Goal: Transaction & Acquisition: Download file/media

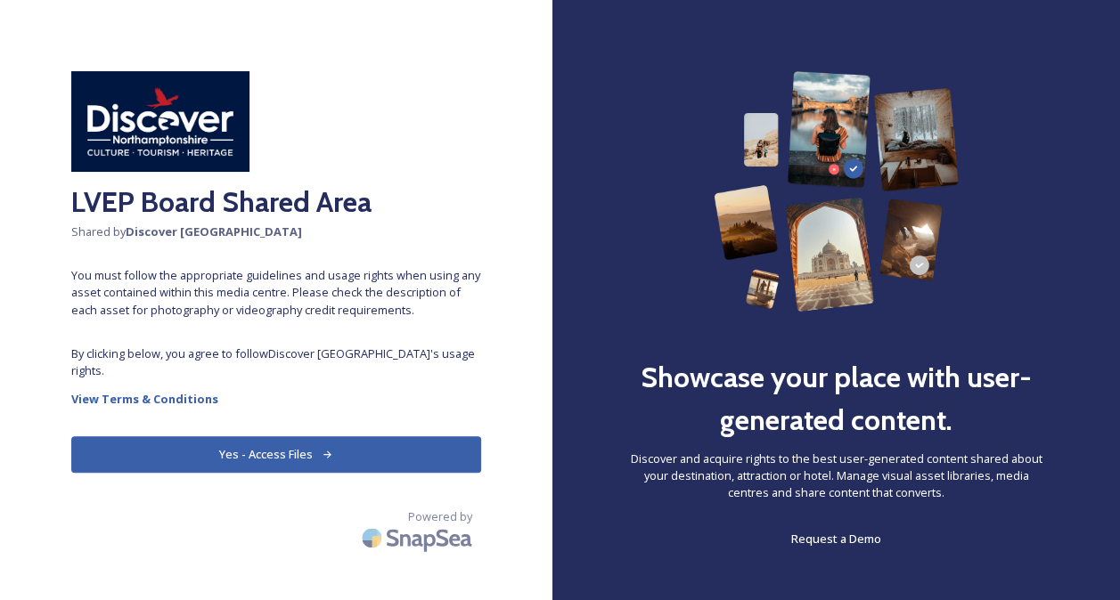
click at [278, 463] on button "Yes - Access Files" at bounding box center [276, 455] width 410 height 37
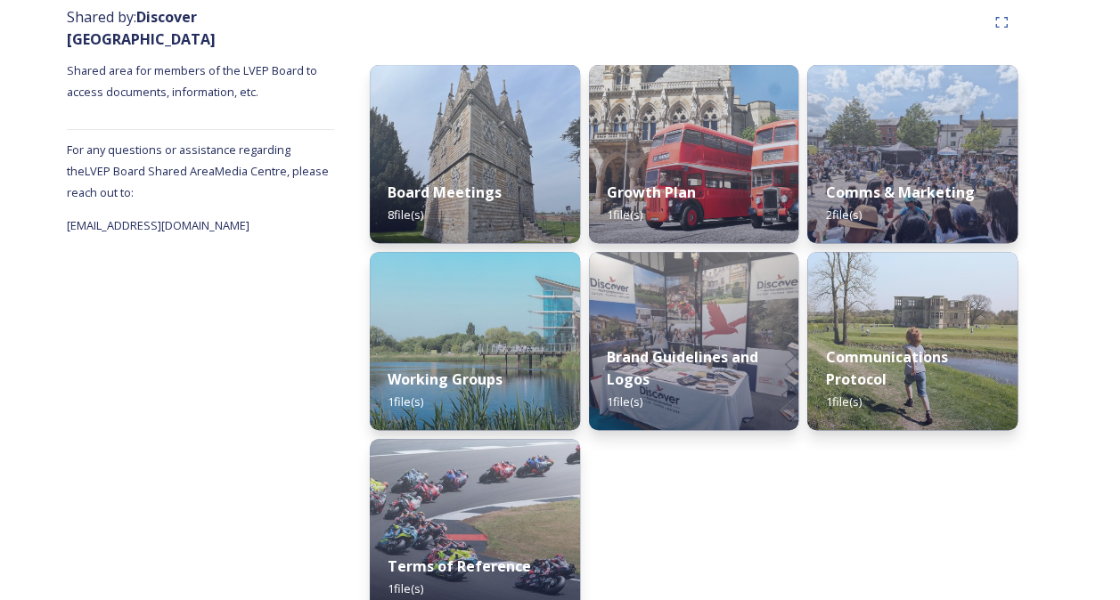
scroll to position [255, 0]
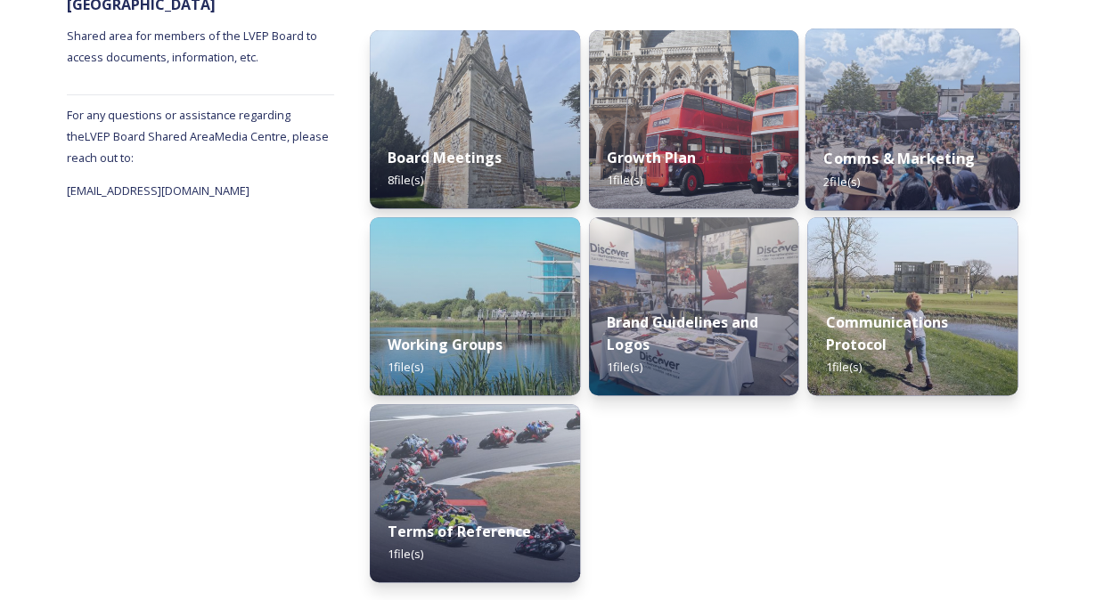
click at [889, 144] on div "Comms & Marketing 2 file(s)" at bounding box center [912, 169] width 214 height 81
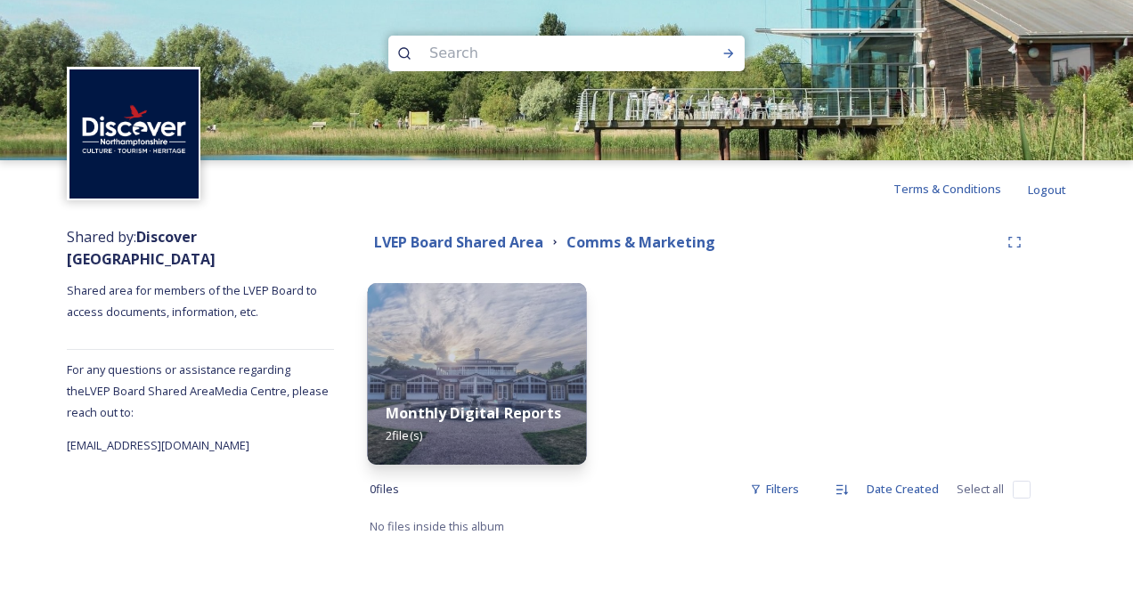
click at [494, 371] on img at bounding box center [477, 374] width 218 height 182
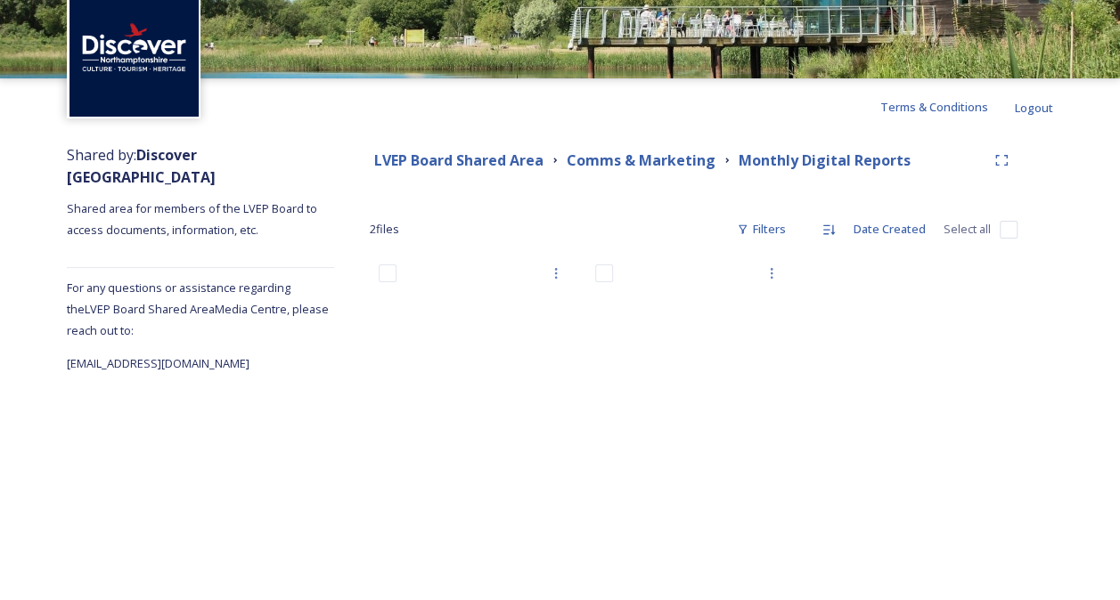
scroll to position [88, 0]
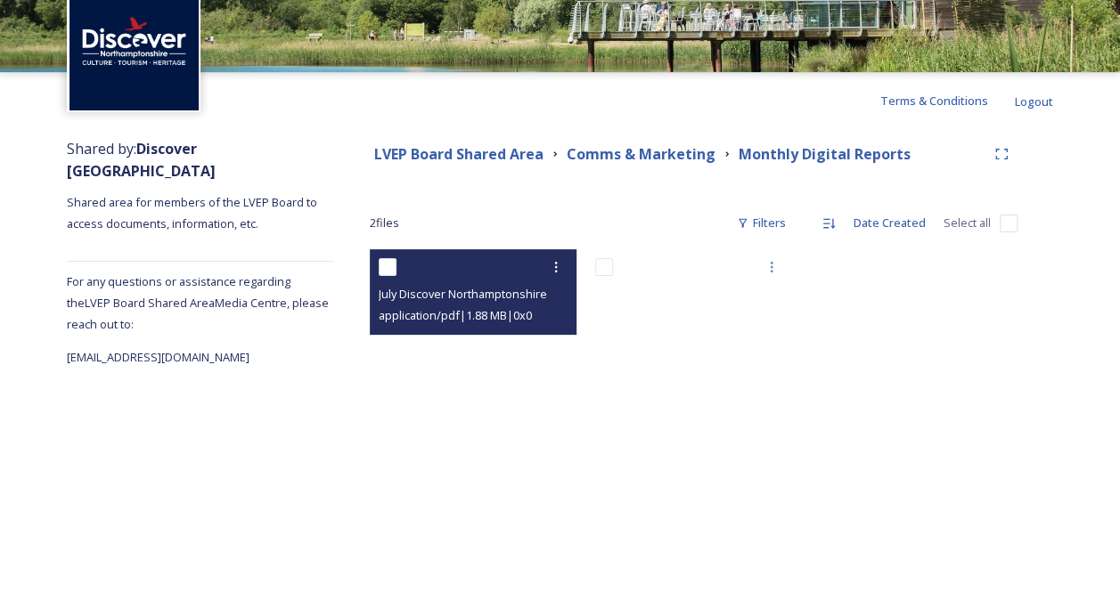
click at [469, 292] on span "July Discover Northamptonshire Digital Report.pdf" at bounding box center [511, 293] width 264 height 17
click at [463, 313] on span "application/pdf | 1.88 MB | 0 x 0" at bounding box center [455, 315] width 153 height 16
click at [551, 270] on icon at bounding box center [556, 267] width 14 height 14
click at [533, 308] on span "View File" at bounding box center [531, 306] width 46 height 17
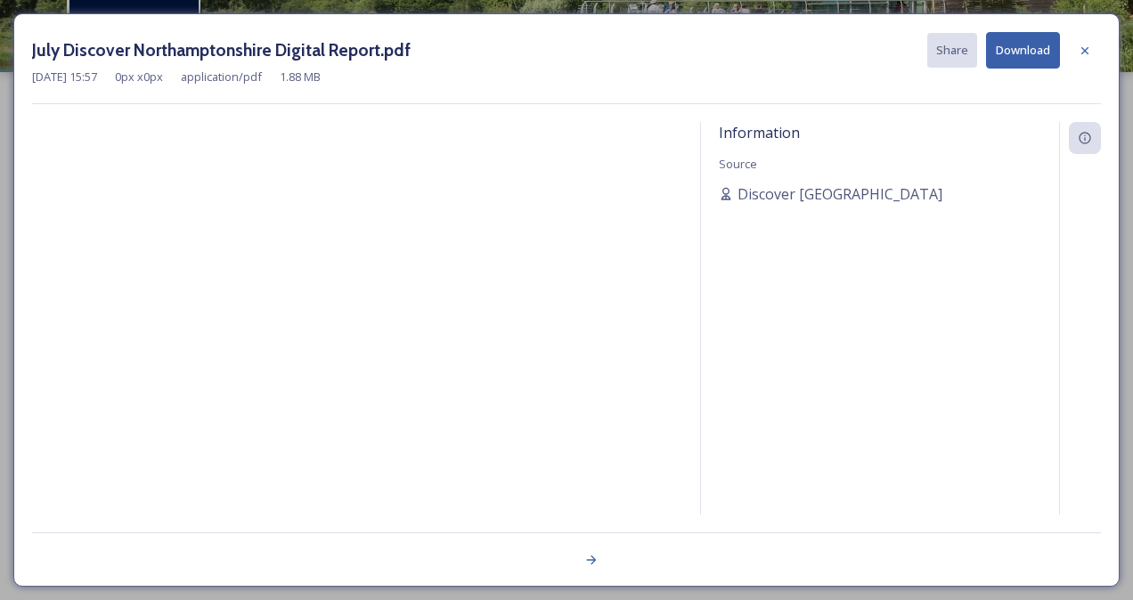
click at [1028, 48] on button "Download" at bounding box center [1023, 50] width 74 height 37
click at [1078, 50] on icon at bounding box center [1085, 51] width 14 height 14
